Goal: Communication & Community: Answer question/provide support

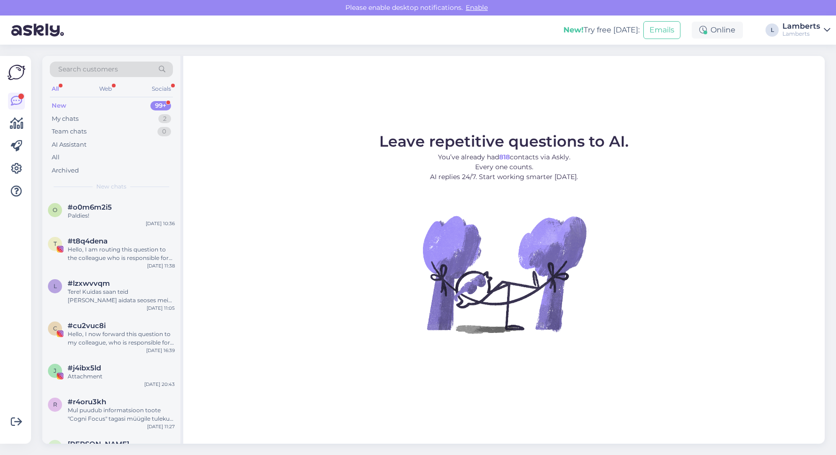
click at [133, 111] on div "New 99+" at bounding box center [111, 105] width 123 height 13
click at [113, 203] on div "#o0m6m2i5" at bounding box center [121, 207] width 107 height 8
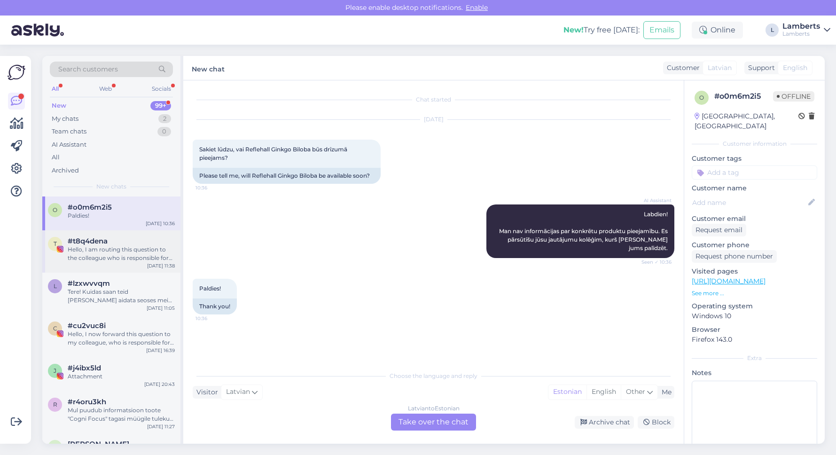
click at [130, 237] on div "#t8q4dena" at bounding box center [121, 241] width 107 height 8
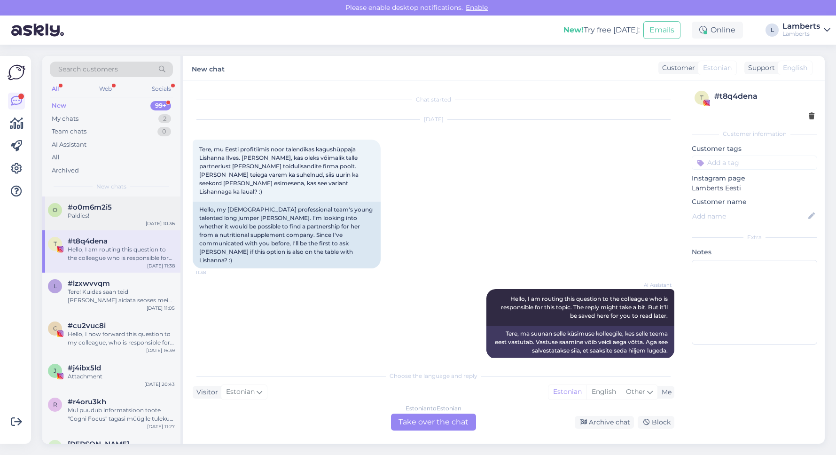
click at [131, 203] on div "#o0m6m2i5" at bounding box center [121, 207] width 107 height 8
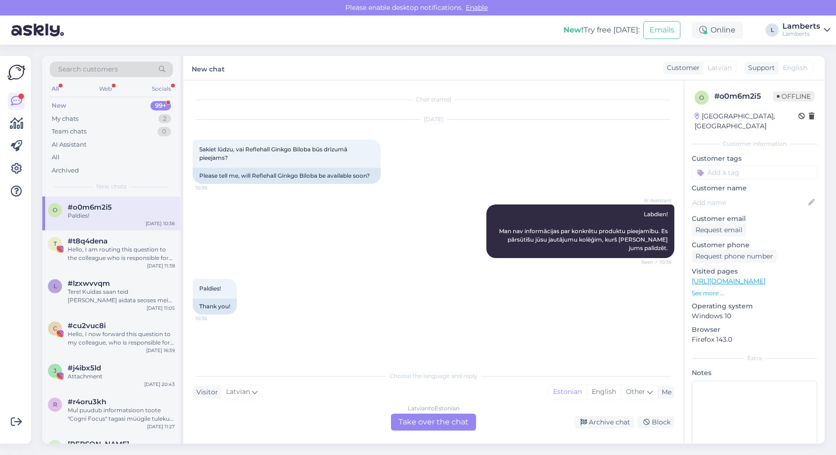
click at [142, 105] on div "New 99+" at bounding box center [111, 105] width 123 height 13
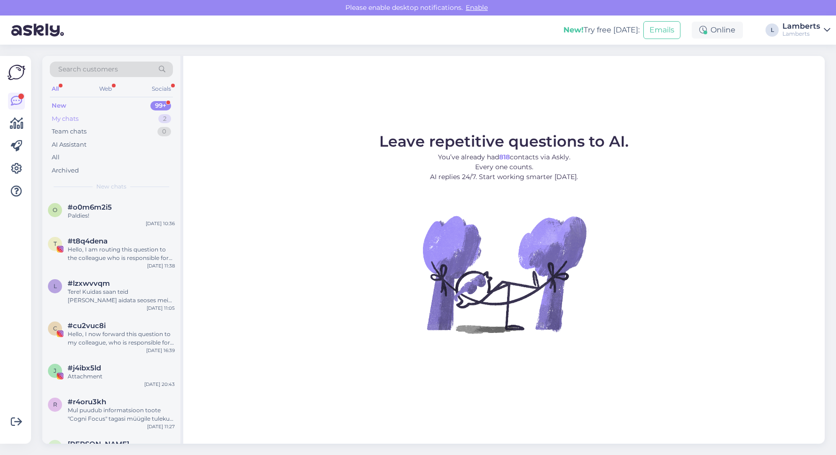
click at [150, 117] on div "My chats 2" at bounding box center [111, 118] width 123 height 13
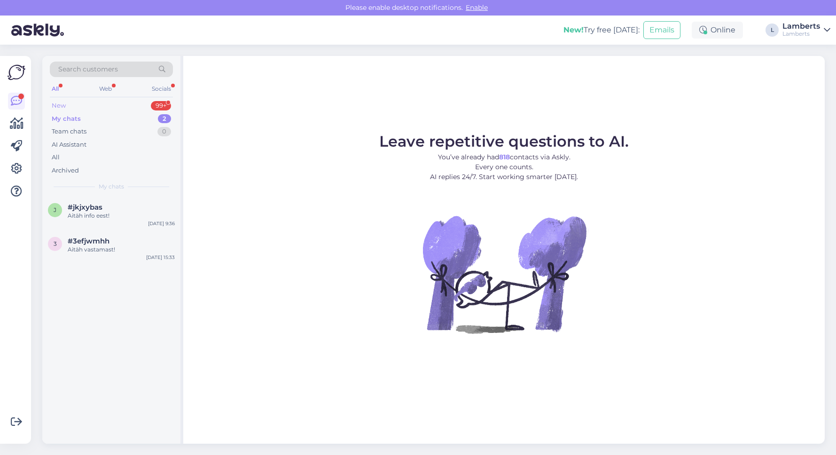
click at [150, 103] on div "New 99+" at bounding box center [111, 105] width 123 height 13
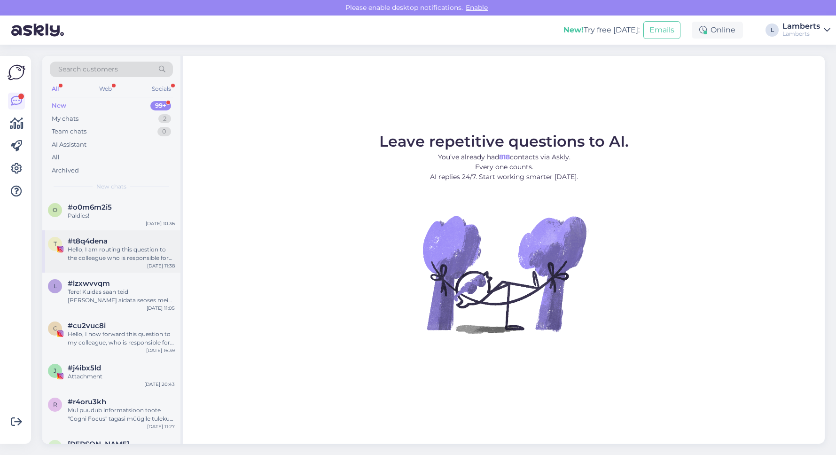
click at [132, 242] on div "#t8q4dena" at bounding box center [121, 241] width 107 height 8
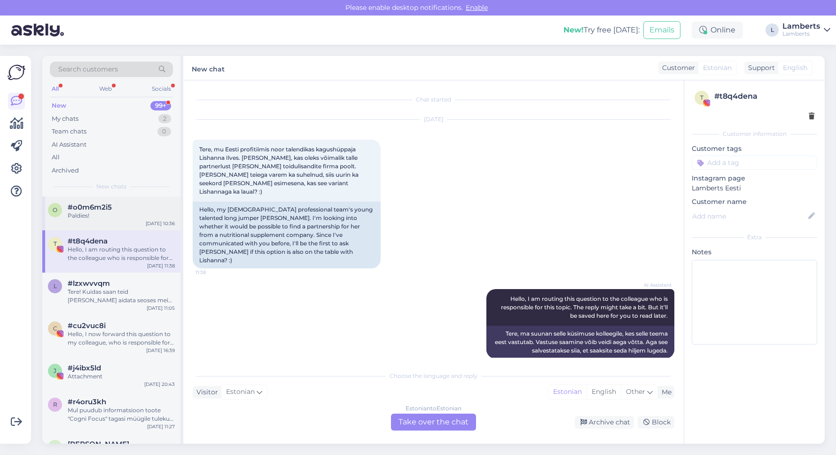
click at [131, 220] on div "o #o0m6m2i5 Paldies! Sep 22 10:36" at bounding box center [111, 213] width 138 height 34
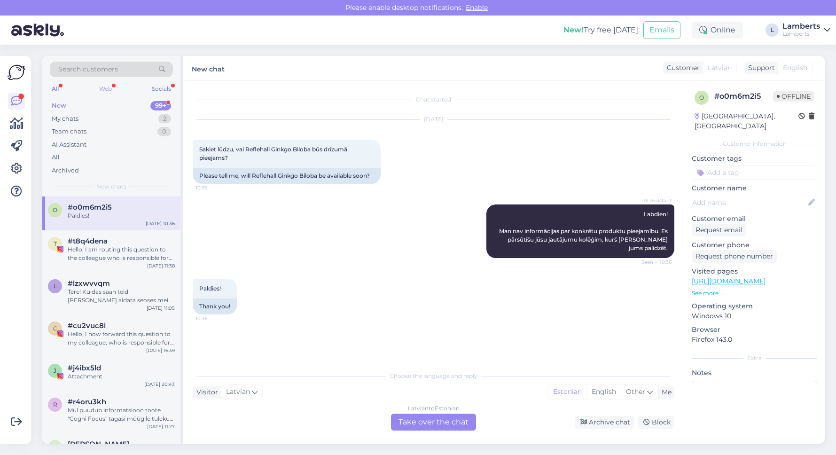
click at [108, 87] on div "Web" at bounding box center [105, 89] width 16 height 12
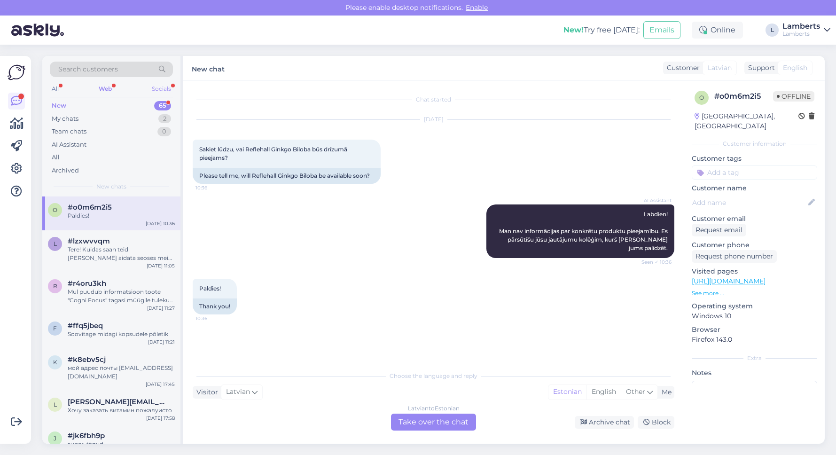
click at [156, 90] on div "Socials" at bounding box center [161, 89] width 23 height 12
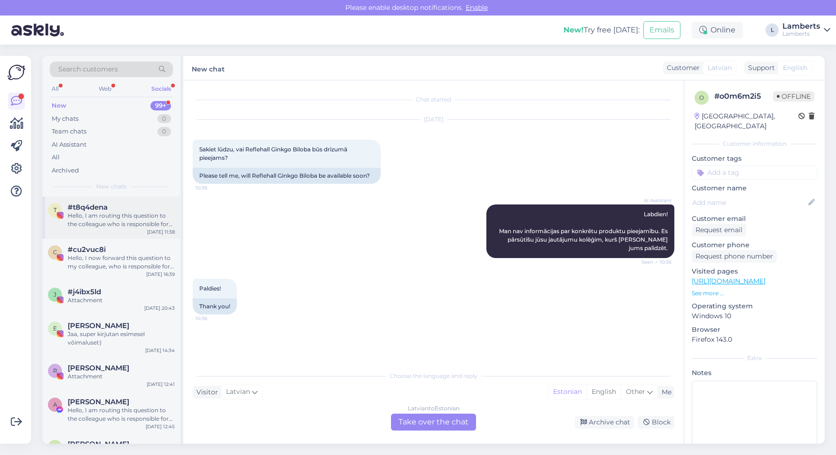
click at [120, 220] on div "Hello, I am routing this question to the colleague who is responsible for this …" at bounding box center [121, 219] width 107 height 17
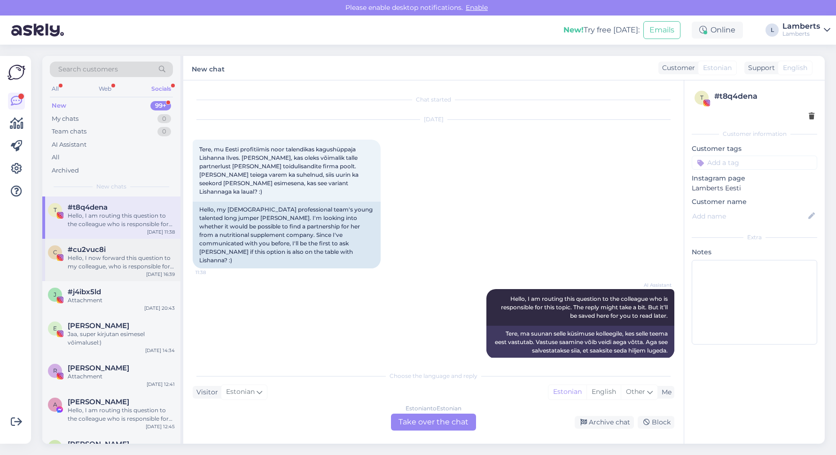
click at [121, 271] on div "c #cu2vuc8i Hello, I now forward this question to my colleague, who is responsi…" at bounding box center [111, 260] width 138 height 42
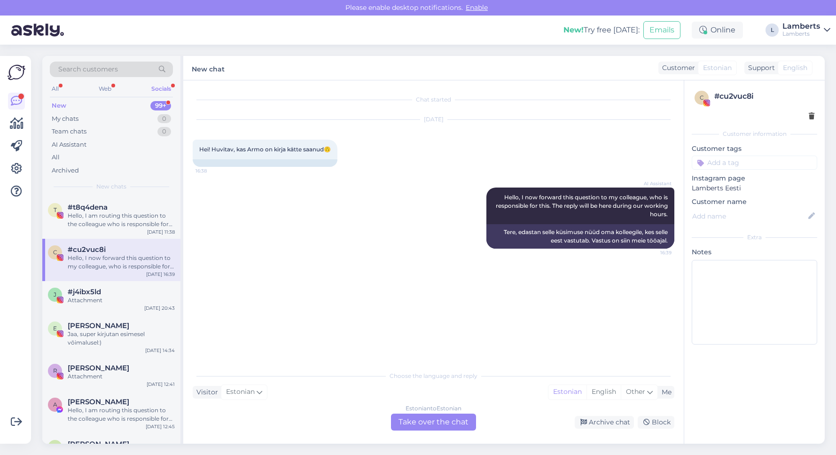
click at [62, 88] on div "All Web Socials" at bounding box center [111, 90] width 123 height 15
click at [59, 88] on div "All" at bounding box center [55, 89] width 11 height 12
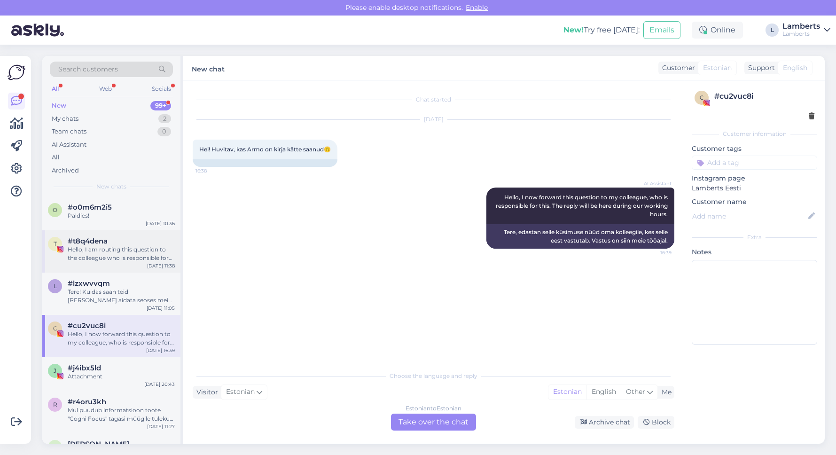
click at [112, 242] on div "#t8q4dena" at bounding box center [121, 241] width 107 height 8
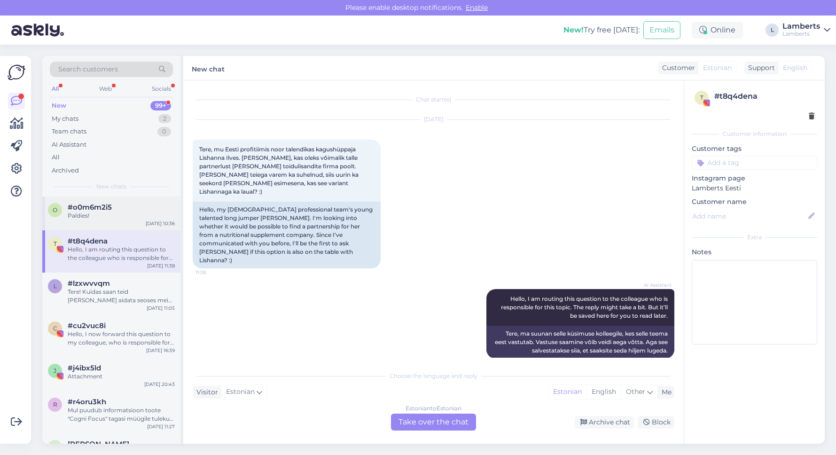
click at [114, 218] on div "Paldies!" at bounding box center [121, 215] width 107 height 8
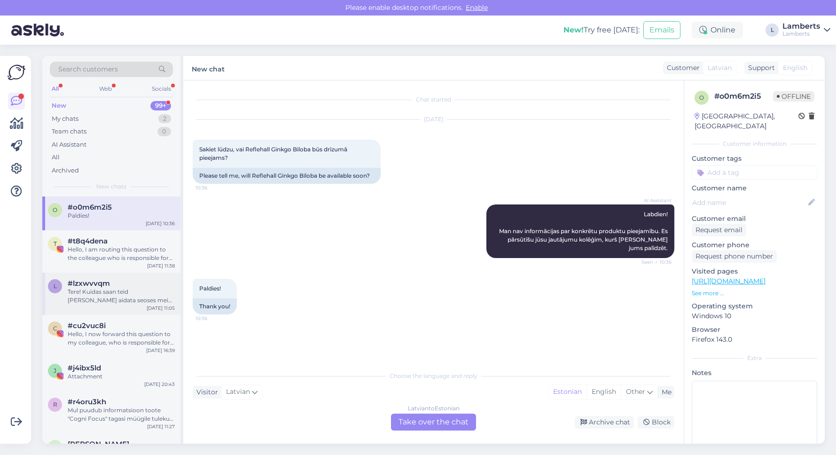
click at [108, 291] on div "Tere! Kuidas saan teid [PERSON_NAME] aidata seoses meie teenustega?" at bounding box center [121, 296] width 107 height 17
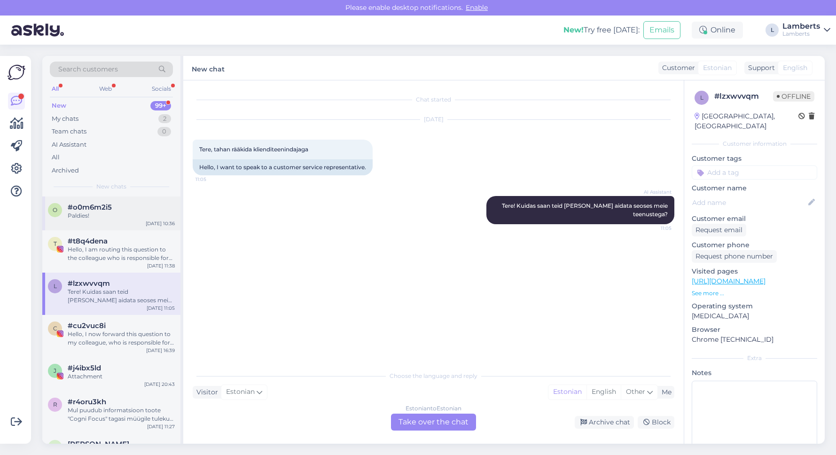
click at [114, 203] on div "#o0m6m2i5" at bounding box center [121, 207] width 107 height 8
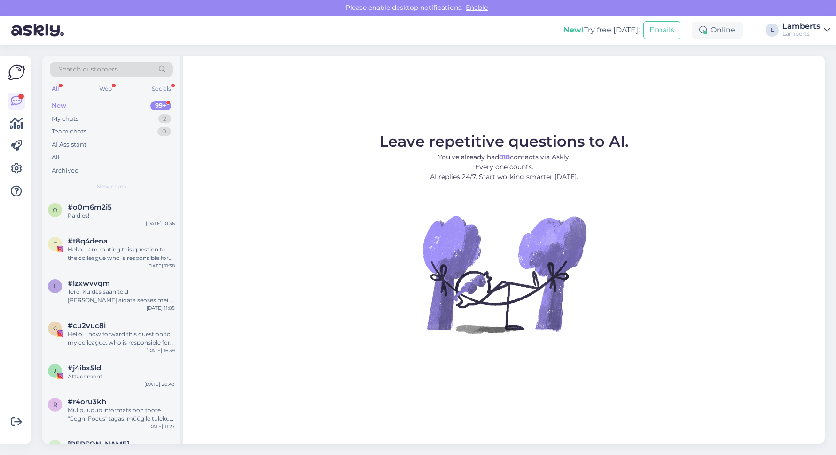
click at [484, 8] on span "Enable" at bounding box center [477, 7] width 28 height 8
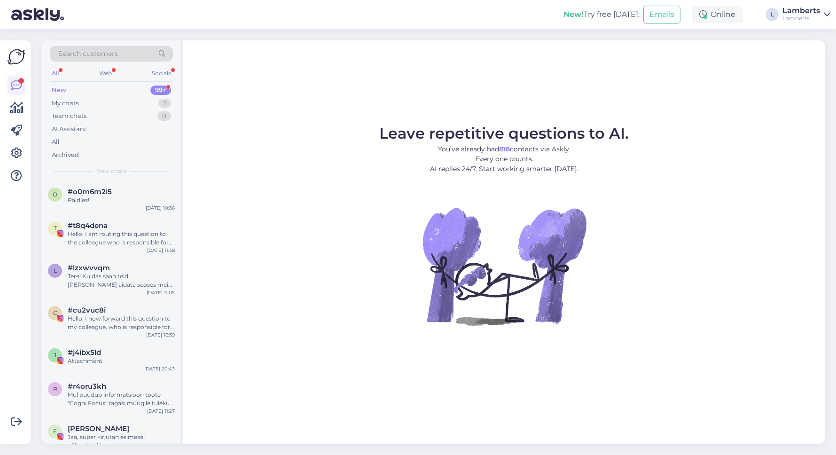
click at [16, 82] on icon at bounding box center [16, 85] width 11 height 11
